Goal: Information Seeking & Learning: Check status

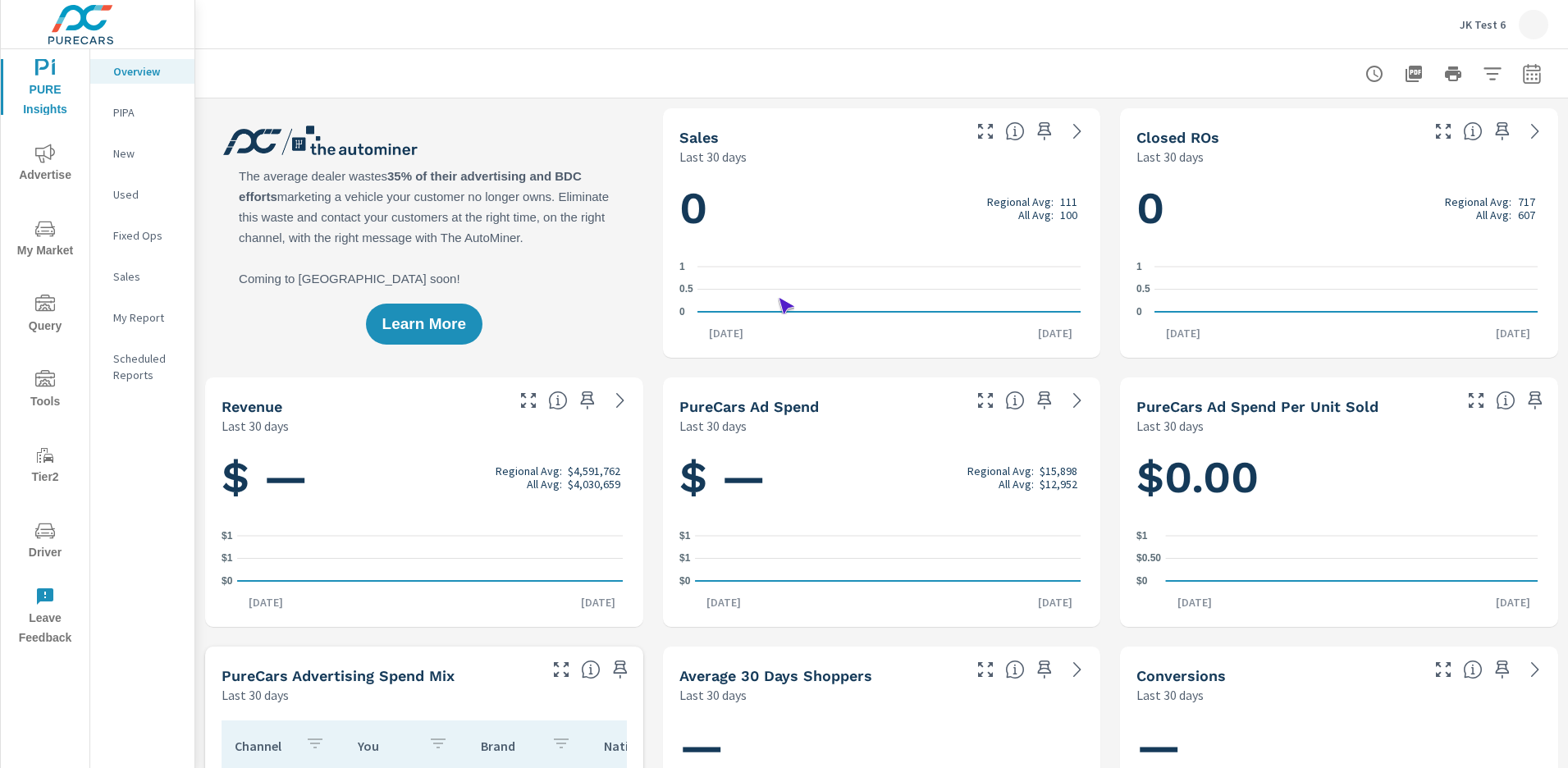
scroll to position [1, 0]
